Goal: Transaction & Acquisition: Purchase product/service

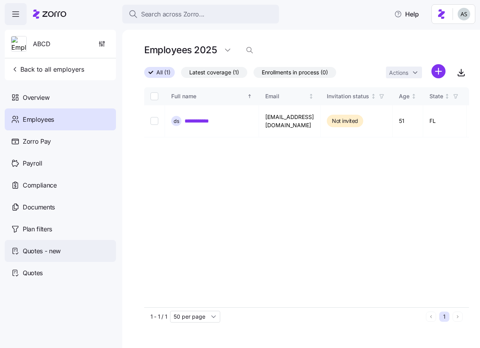
click at [60, 259] on div "Quotes - new" at bounding box center [60, 251] width 111 height 22
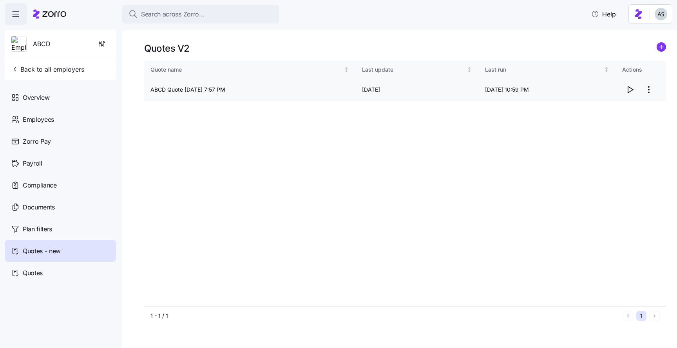
click at [480, 90] on icon "button" at bounding box center [629, 89] width 9 height 9
click at [419, 201] on div "Quote name Last update Last run Actions ABCD Quote [DATE] 7:57 PM 09/12/2025 [D…" at bounding box center [405, 184] width 522 height 246
drag, startPoint x: 629, startPoint y: 89, endPoint x: 624, endPoint y: 154, distance: 65.2
click at [480, 154] on div "Quote name Last update Last run Actions ABCD Quote [DATE] 7:57 PM 09/12/2025 [D…" at bounding box center [405, 184] width 522 height 246
click at [480, 93] on icon "button" at bounding box center [629, 89] width 9 height 9
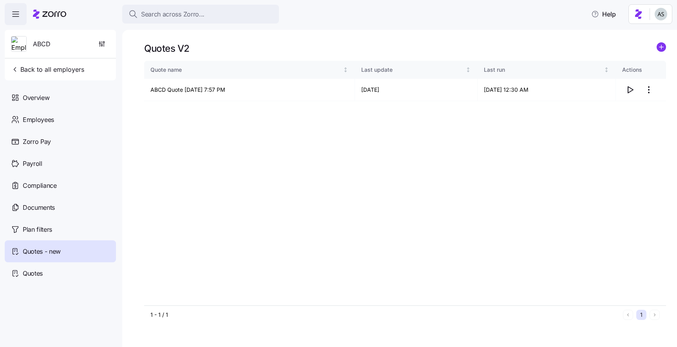
click at [480, 127] on div "Quote name Last update Last run Actions ABCD Quote [DATE] 7:57 PM 09/12/2025 [D…" at bounding box center [405, 183] width 522 height 245
click at [480, 93] on icon "button" at bounding box center [629, 89] width 9 height 9
click at [480, 88] on span "button" at bounding box center [630, 89] width 15 height 15
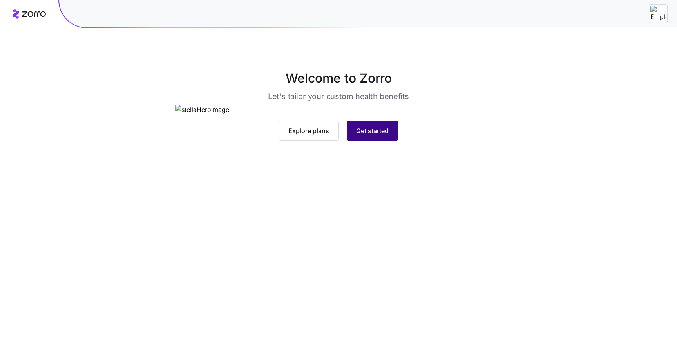
click at [371, 136] on span "Get started" at bounding box center [372, 130] width 33 height 9
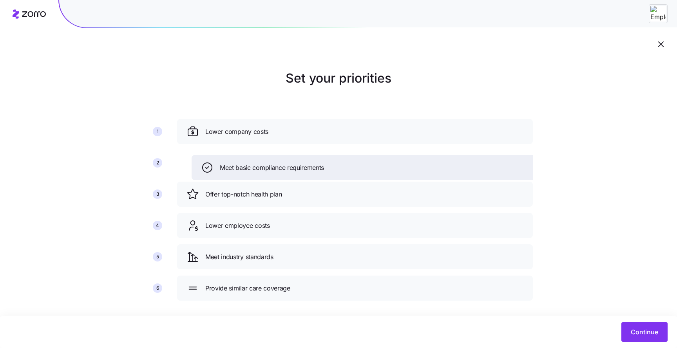
drag, startPoint x: 340, startPoint y: 225, endPoint x: 354, endPoint y: 167, distance: 59.7
click at [354, 167] on div "Meet basic compliance requirements" at bounding box center [369, 167] width 337 height 13
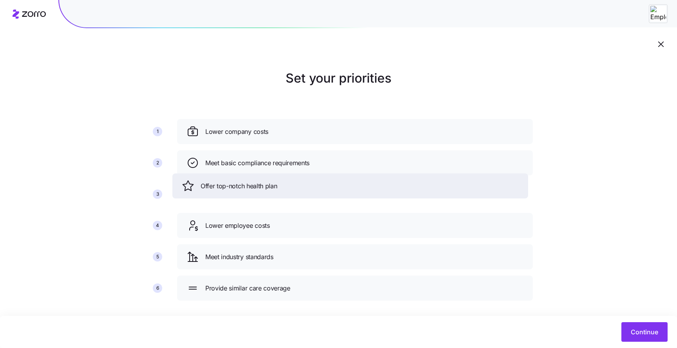
drag, startPoint x: 344, startPoint y: 197, endPoint x: 341, endPoint y: 187, distance: 11.2
click at [341, 187] on div "Offer top-notch health plan" at bounding box center [350, 186] width 337 height 13
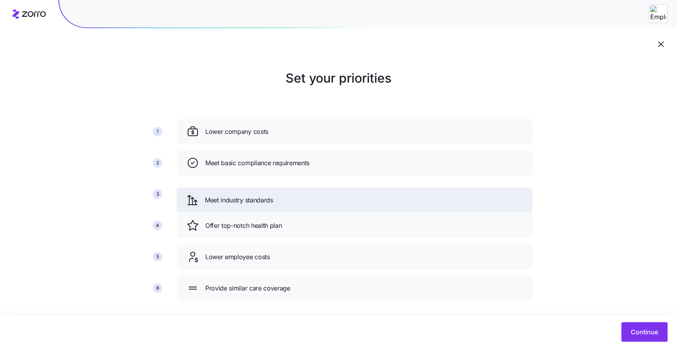
drag, startPoint x: 321, startPoint y: 263, endPoint x: 320, endPoint y: 204, distance: 58.8
click at [320, 204] on div "Meet industry standards" at bounding box center [354, 200] width 337 height 13
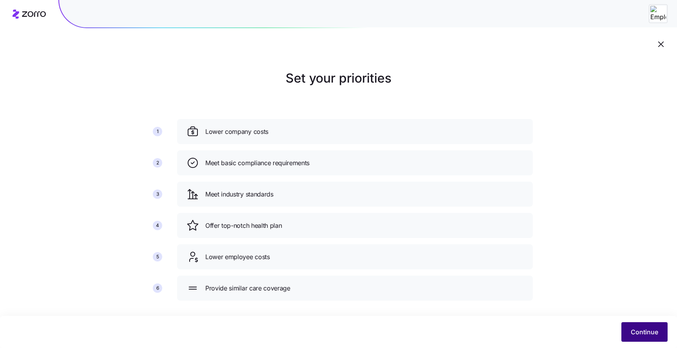
click at [627, 333] on button "Continue" at bounding box center [644, 333] width 46 height 20
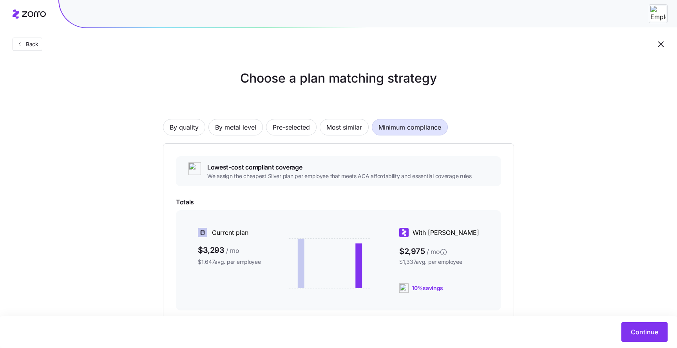
click at [319, 100] on div "By quality By metal level Pre-selected Most similar Minimum compliance Lowest-c…" at bounding box center [338, 248] width 351 height 308
click at [335, 129] on span "Most similar" at bounding box center [344, 128] width 36 height 16
click at [288, 129] on span "Pre-selected" at bounding box center [291, 128] width 37 height 16
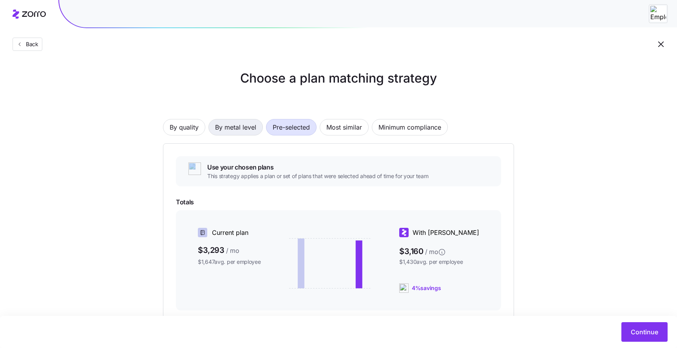
click at [243, 128] on span "By metal level" at bounding box center [235, 128] width 41 height 16
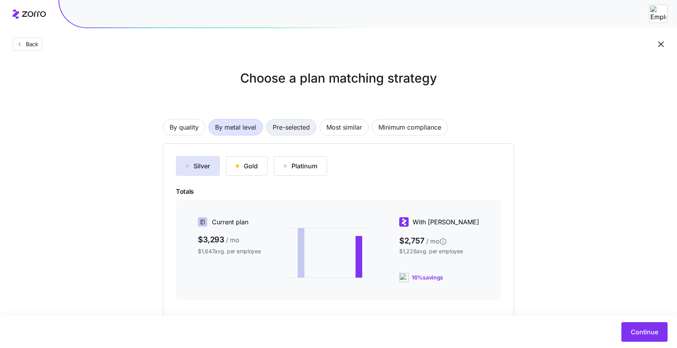
click at [278, 133] on span "Pre-selected" at bounding box center [291, 128] width 37 height 16
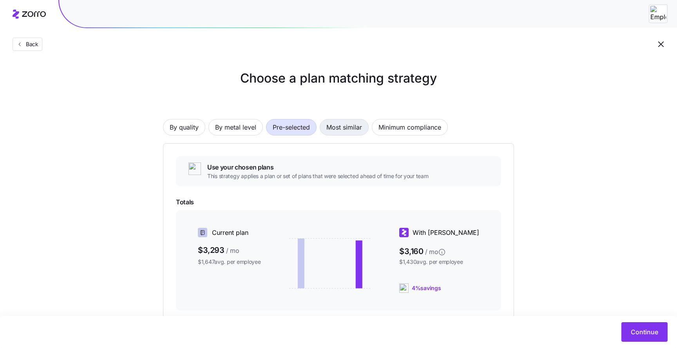
click at [345, 128] on span "Most similar" at bounding box center [344, 128] width 36 height 16
click at [425, 133] on span "Minimum compliance" at bounding box center [410, 128] width 63 height 16
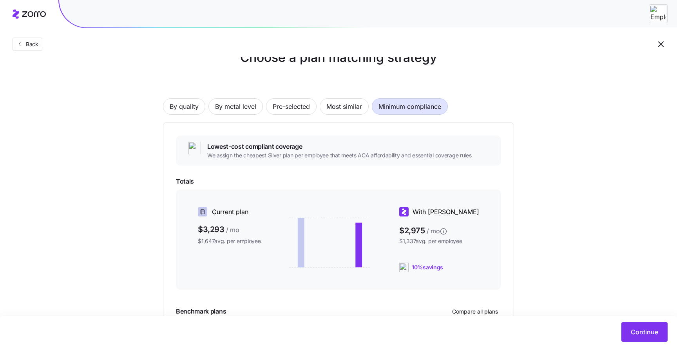
scroll to position [20, 0]
click at [342, 104] on span "Most similar" at bounding box center [344, 108] width 36 height 16
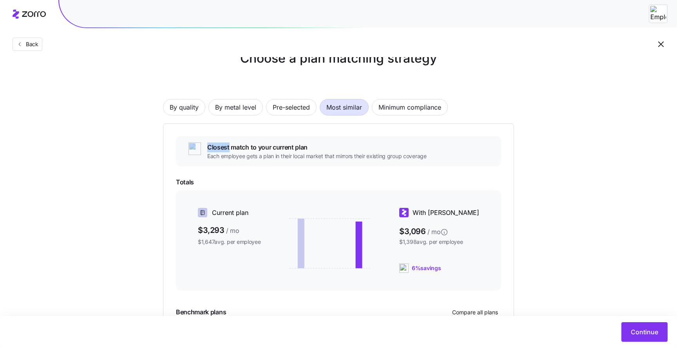
drag, startPoint x: 245, startPoint y: 83, endPoint x: 556, endPoint y: 99, distance: 311.9
click at [571, 101] on div "Choose a plan matching strategy By quality By metal level Pre-selected Most sim…" at bounding box center [338, 215] width 677 height 333
click at [533, 89] on div "Choose a plan matching strategy By quality By metal level Pre-selected Most sim…" at bounding box center [338, 215] width 389 height 333
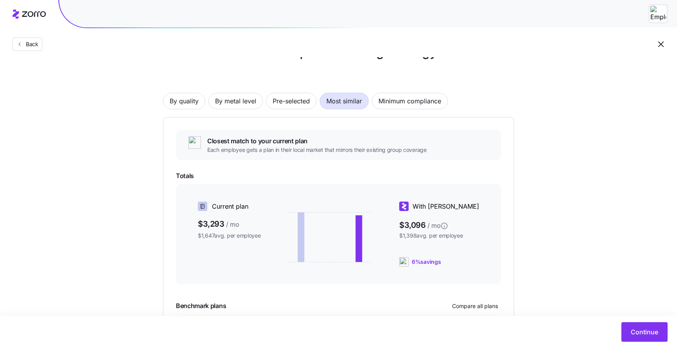
scroll to position [0, 0]
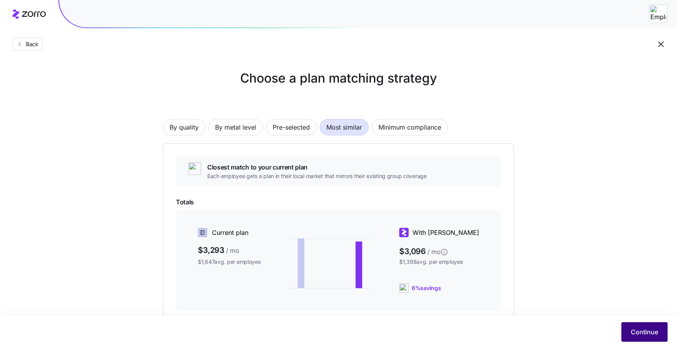
click at [641, 337] on button "Continue" at bounding box center [644, 333] width 46 height 20
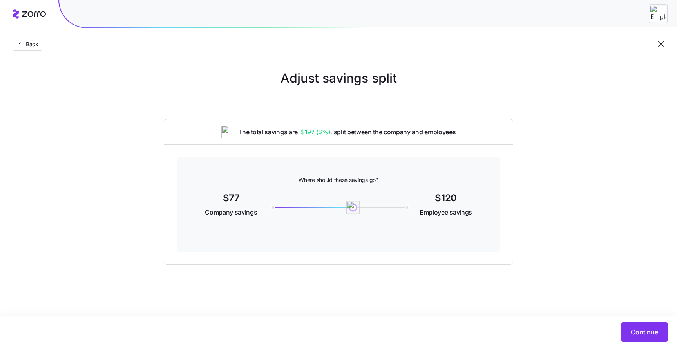
drag, startPoint x: 267, startPoint y: 209, endPoint x: 356, endPoint y: 216, distance: 88.9
click at [356, 216] on div "120" at bounding box center [338, 205] width 143 height 30
click at [643, 332] on span "Continue" at bounding box center [644, 332] width 27 height 9
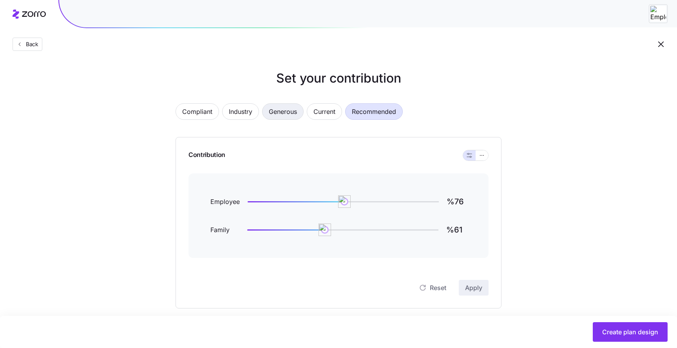
click at [276, 116] on span "Generous" at bounding box center [283, 112] width 28 height 16
type input "%88"
type input "%69"
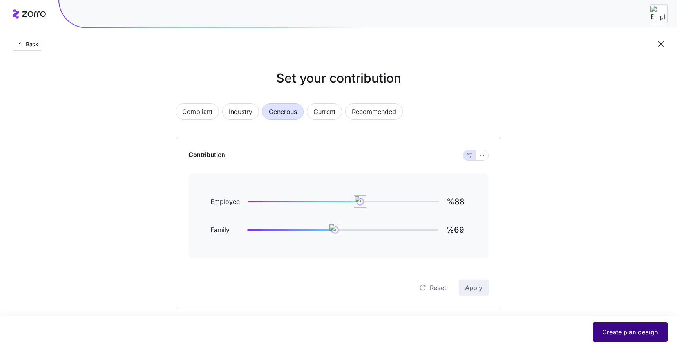
click at [612, 326] on button "Create plan design" at bounding box center [630, 333] width 75 height 20
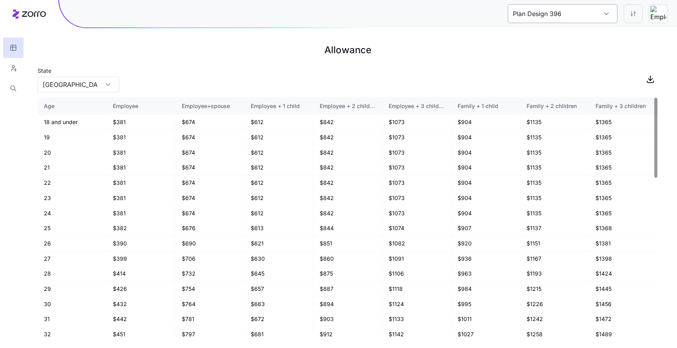
click at [605, 17] on input "Plan Design 396" at bounding box center [563, 13] width 110 height 19
click at [488, 77] on div "State TX" at bounding box center [348, 79] width 621 height 27
click at [20, 69] on button "button" at bounding box center [13, 68] width 20 height 20
type input "Plan Design 584"
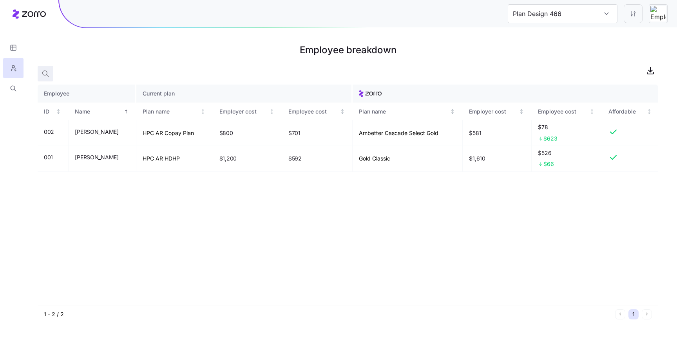
click at [45, 73] on icon "button" at bounding box center [46, 74] width 8 height 8
click at [194, 72] on div at bounding box center [184, 72] width 20 height 12
click at [190, 72] on icon "button" at bounding box center [187, 71] width 9 height 9
click at [613, 132] on icon at bounding box center [614, 132] width 6 height 4
click at [613, 133] on icon at bounding box center [613, 131] width 9 height 9
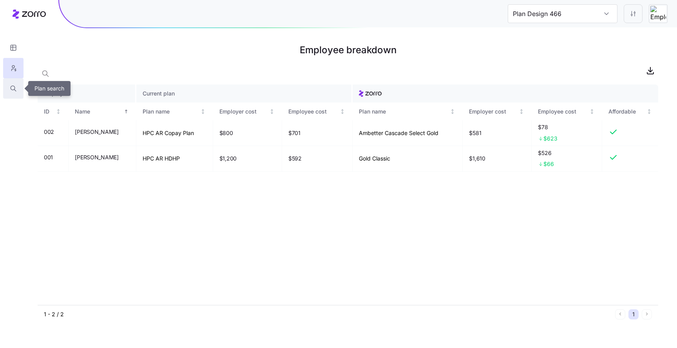
click at [20, 89] on button "button" at bounding box center [13, 88] width 20 height 20
type input "Plan Design 762"
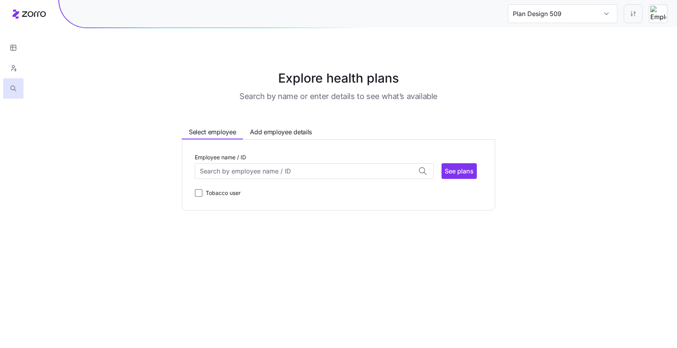
type input "Plan Design 844"
click at [260, 170] on input "Employee name / ID" at bounding box center [314, 171] width 239 height 16
click at [257, 219] on div "John Smith (49) ID: 001 | zip code: 78753" at bounding box center [314, 218] width 236 height 23
click at [200, 203] on div "Tobacco user" at bounding box center [218, 207] width 46 height 9
click at [222, 175] on input "John Smith (ID: 001)" at bounding box center [314, 171] width 239 height 16
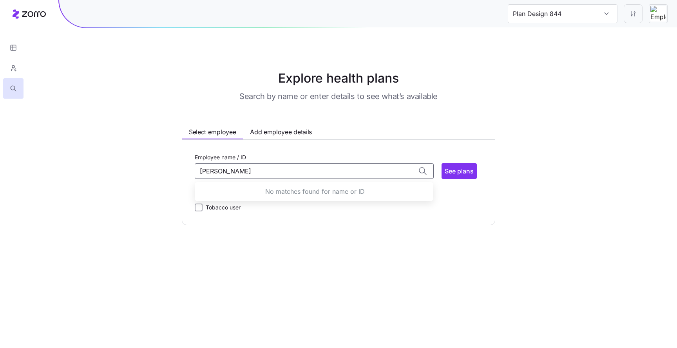
click at [299, 227] on main "Explore health plans Search by name or enter details to see what’s available Se…" at bounding box center [338, 174] width 677 height 348
type input "John Smith (ID: 001)"
click at [362, 169] on input "John Smith (ID: 001)" at bounding box center [314, 171] width 239 height 16
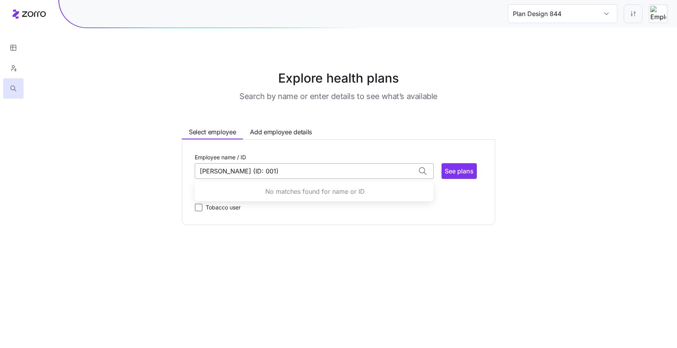
click at [362, 169] on input "John Smith (ID: 001)" at bounding box center [314, 171] width 239 height 16
type input "John Smith (ID: 001)"
click at [270, 175] on input "John Smith (ID: 001)" at bounding box center [314, 171] width 239 height 16
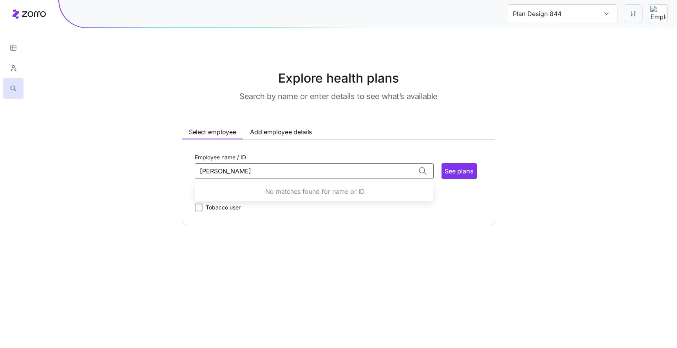
click at [278, 223] on div "Employee name / ID John Smith No matches found for name or ID See plans Zip Cod…" at bounding box center [338, 183] width 313 height 86
type input "John Smith (ID: 001)"
click at [250, 170] on input "John Smith (ID: 001)" at bounding box center [314, 171] width 239 height 16
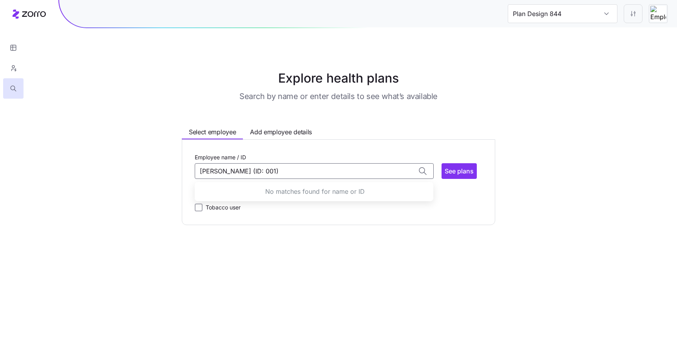
type input "John Smith"
click at [222, 207] on label "Tobacco user" at bounding box center [222, 207] width 38 height 9
click at [203, 207] on input "Tobacco user" at bounding box center [199, 208] width 8 height 8
checkbox input "true"
type input "John Smith (ID: 001)"
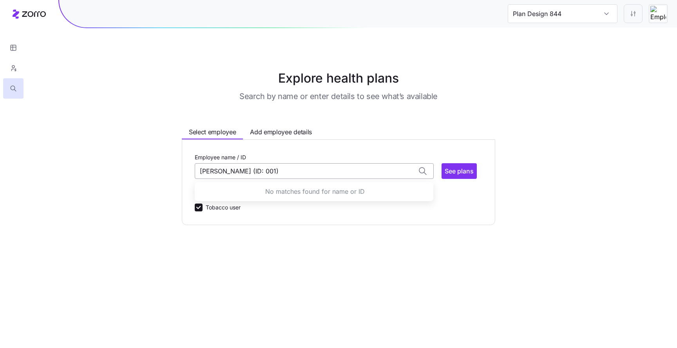
click at [248, 175] on input "John Smith (ID: 001)" at bounding box center [314, 171] width 239 height 16
click at [248, 163] on input "John Smith (ID: 001)" at bounding box center [314, 171] width 239 height 16
click at [270, 263] on main "Explore health plans Search by name or enter details to see what’s available Se…" at bounding box center [338, 174] width 677 height 348
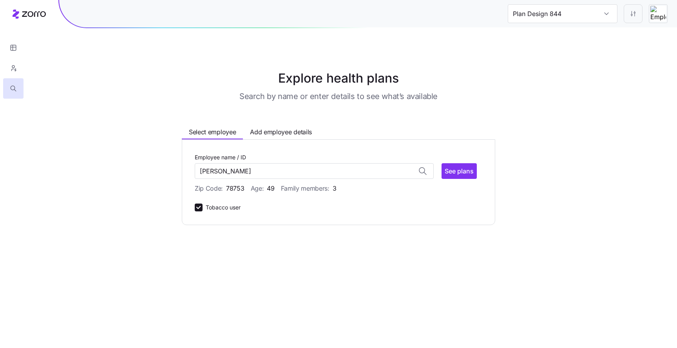
type input "John Smith (ID: 001)"
click at [449, 167] on span "See plans" at bounding box center [459, 171] width 29 height 9
type input "Plan Design 5"
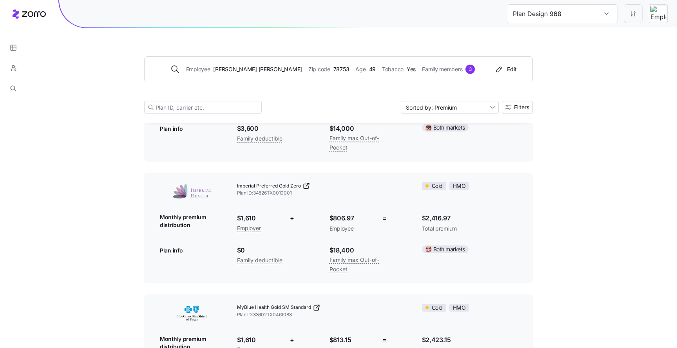
scroll to position [5110, 0]
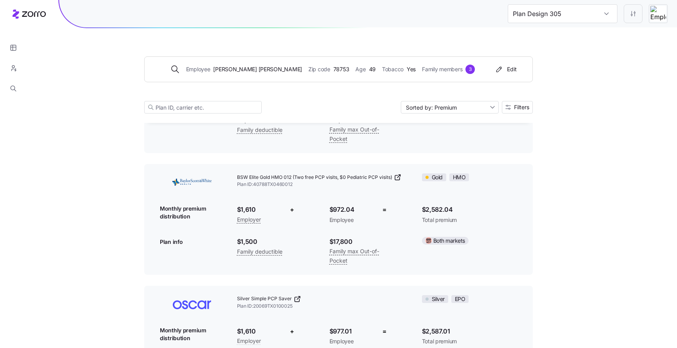
type input "Plan Design 796"
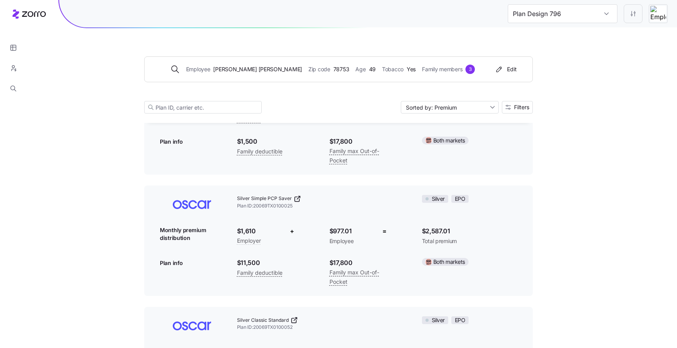
scroll to position [7051, 0]
